Goal: Task Accomplishment & Management: Manage account settings

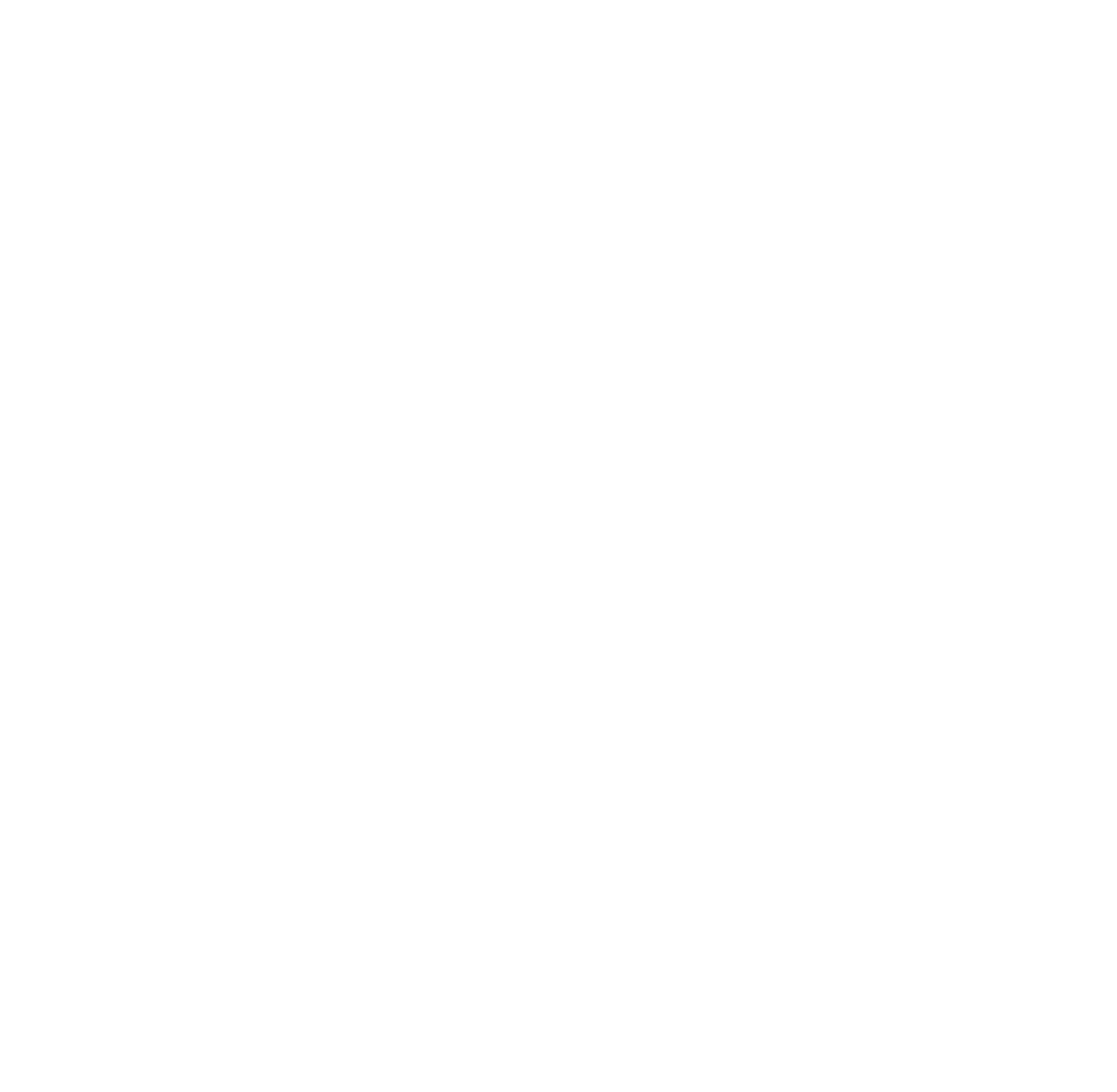
drag, startPoint x: 551, startPoint y: 297, endPoint x: 511, endPoint y: 292, distance: 40.3
click at [546, 297] on div at bounding box center [558, 546] width 1117 height 1092
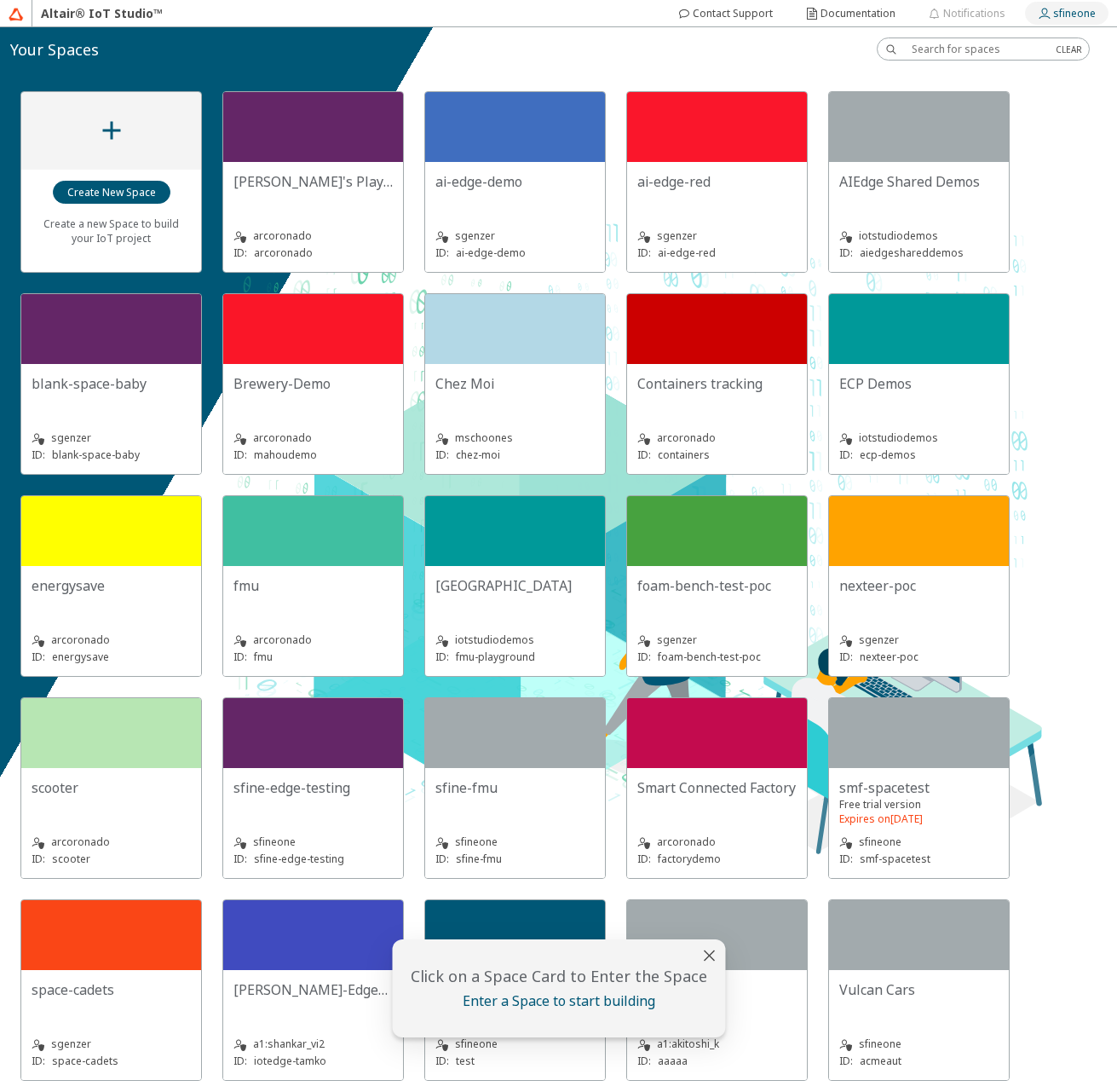
click at [0, 0] on slot "sfineone" at bounding box center [0, 0] width 0 height 0
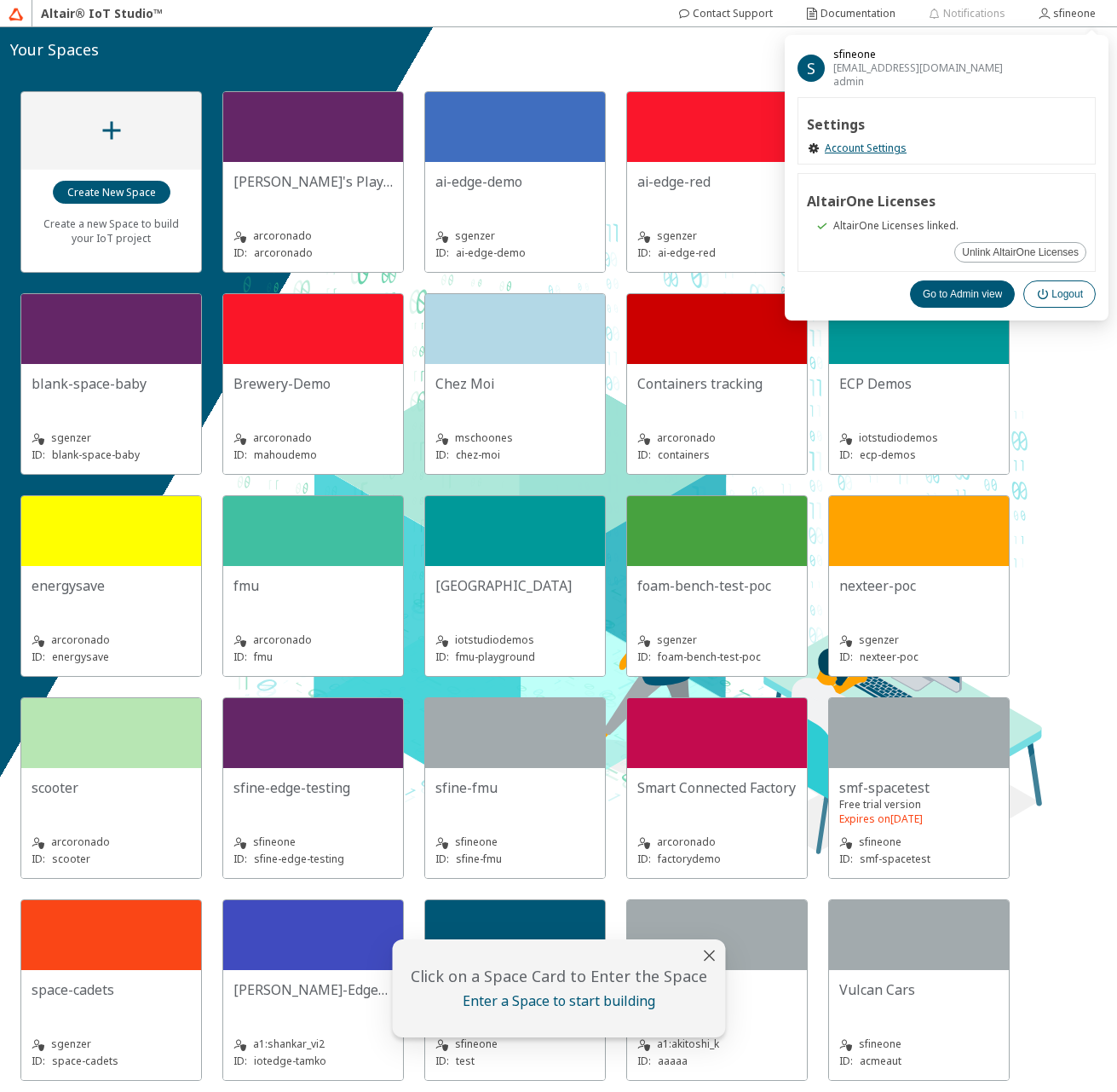
click at [0, 0] on slot "Logout" at bounding box center [0, 0] width 0 height 0
